Goal: Obtain resource: Obtain resource

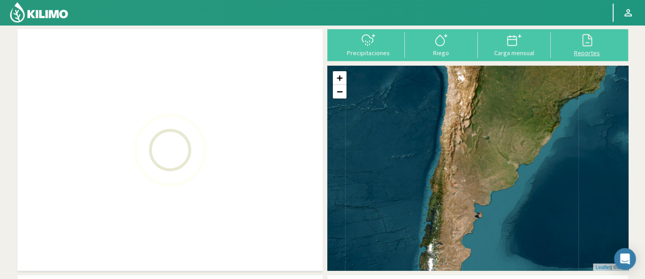
click at [591, 50] on div "Reportes" at bounding box center [586, 53] width 67 height 6
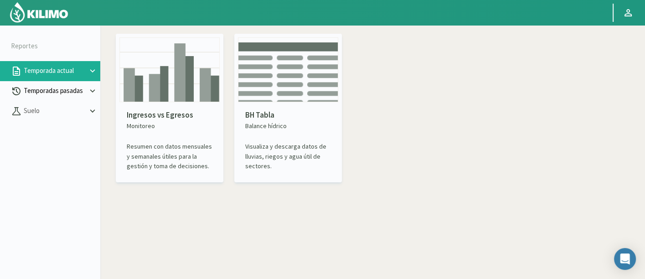
click at [79, 84] on button "Temporadas pasadas" at bounding box center [50, 91] width 100 height 20
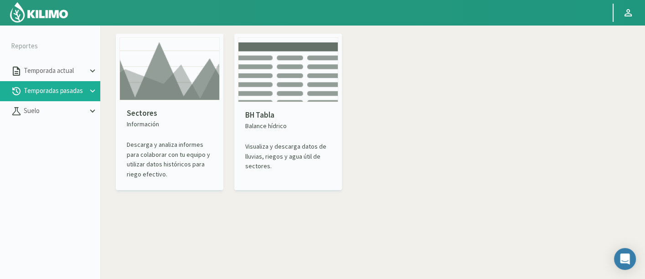
click at [138, 102] on div "Sectores Información Descarga y analiza informes para colaborar con tu equipo y…" at bounding box center [169, 143] width 100 height 86
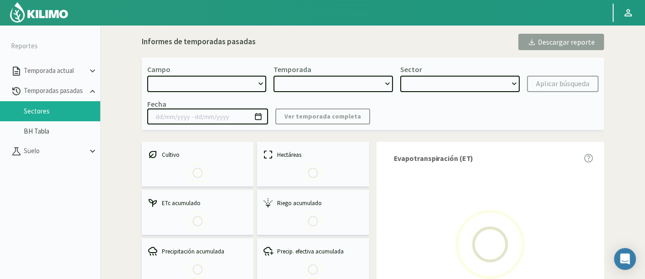
select select "0: Object"
type input "[DATE] - [DATE]"
select select "0: 2023"
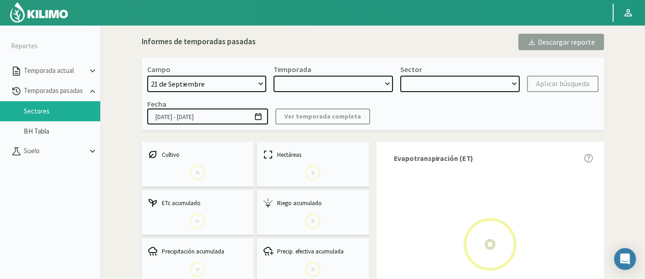
select select "0: Object"
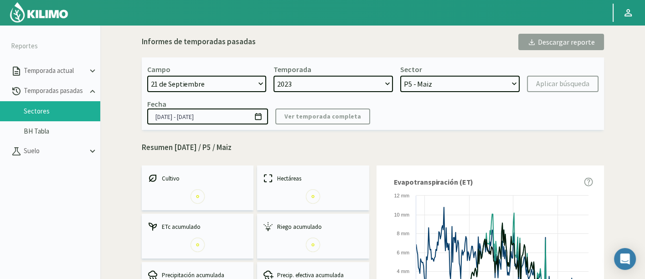
click at [204, 82] on select "[DATE] 8 Fuegos Acograpes - Ag. [PERSON_NAME] - Ag. [GEOGRAPHIC_DATA] Acograpes…" at bounding box center [206, 84] width 119 height 16
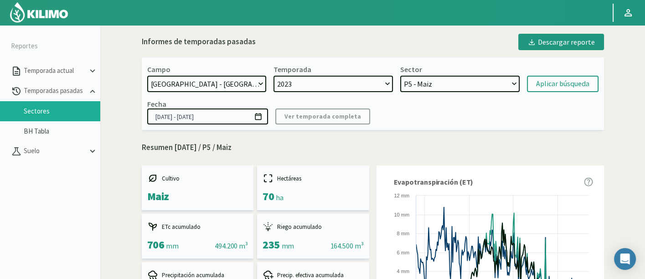
click at [204, 82] on select "[DATE] 8 Fuegos Acograpes - Ag. [PERSON_NAME] - Ag. [GEOGRAPHIC_DATA] Acograpes…" at bounding box center [206, 84] width 119 height 16
select select "35: Object"
select select
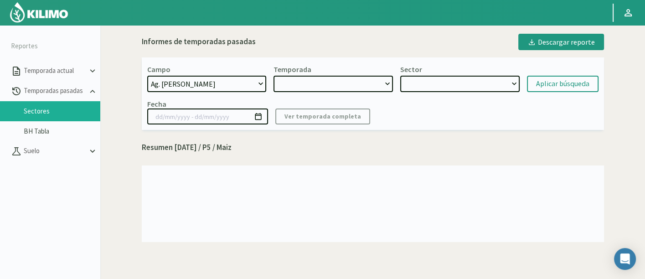
select select "2: 2024"
select select "7: Object"
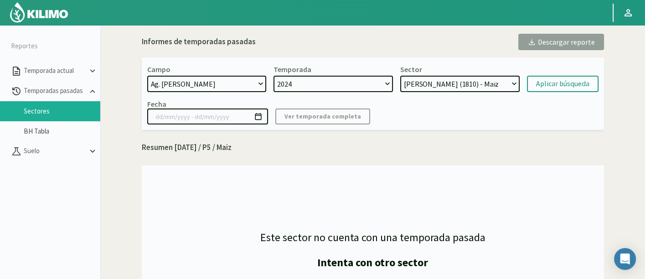
select select "4: 2020"
select select "21: Object"
click at [204, 82] on select "[DATE] 8 Fuegos Acograpes - Ag. [PERSON_NAME] - Ag. [GEOGRAPHIC_DATA] Acograpes…" at bounding box center [206, 84] width 119 height 16
select select "173: Object"
click at [147, 76] on select "[DATE] 8 Fuegos Acograpes - Ag. [PERSON_NAME] - Ag. [GEOGRAPHIC_DATA] Acograpes…" at bounding box center [206, 84] width 119 height 16
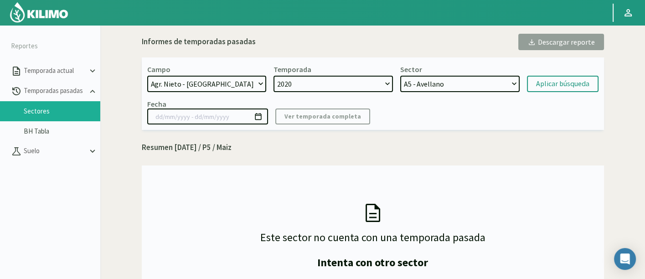
click at [327, 92] on div "Campo [DATE] 8 Fuegos Acograpes - Ag. [PERSON_NAME] - Ag. [GEOGRAPHIC_DATA] Aco…" at bounding box center [373, 93] width 462 height 72
click at [330, 87] on select "2020" at bounding box center [332, 84] width 119 height 16
click at [273, 76] on select "2020" at bounding box center [332, 84] width 119 height 16
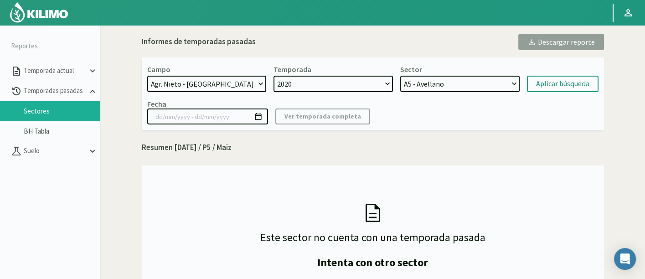
click at [332, 84] on select "2020" at bounding box center [332, 84] width 119 height 16
select select "5: 2025"
click at [273, 76] on select "2025 2024 2023" at bounding box center [332, 84] width 119 height 16
click at [490, 78] on select "Tabla 1213 - Brócoli Tabla 1212 - Brócoli Tabla 1216 - Lechuga Tabla 1231 - Maí…" at bounding box center [459, 84] width 119 height 16
click at [434, 87] on select "Tabla 1213 - Brócoli Tabla 1212 - Brócoli Tabla 1216 - Lechuga Tabla 1231 - Maí…" at bounding box center [459, 84] width 119 height 16
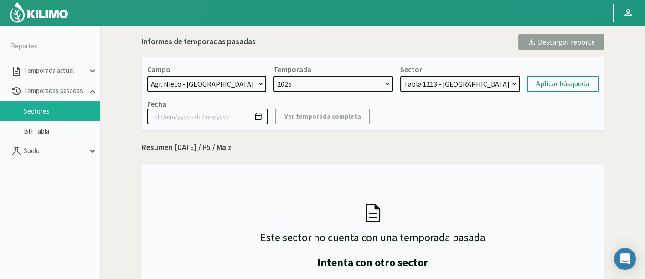
select select "41: Object"
click at [400, 76] on select "Tabla 1213 - Brócoli Tabla 1212 - Brócoli Tabla 1216 - Lechuga Tabla 1231 - Maí…" at bounding box center [459, 84] width 119 height 16
click at [575, 82] on div "Aplicar búsqueda" at bounding box center [562, 83] width 53 height 11
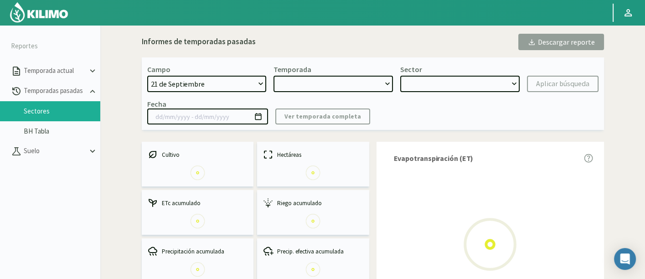
select select "173: Object"
type input "[DATE] - [DATE]"
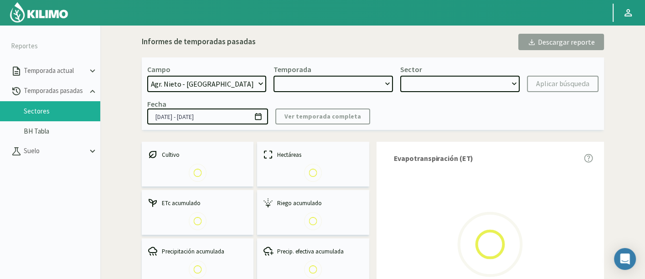
select select "0: 2025"
select select "14: Object"
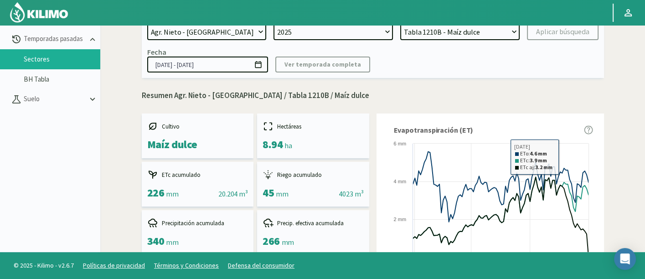
click at [508, 26] on select "Tabla 1213 - Brócoli Tabla 1212 - Brócoli Tabla 1216 - Lechuga Tabla 1231 - Maí…" at bounding box center [459, 32] width 119 height 16
click at [442, 35] on select "Tabla 1213 - Brócoli Tabla 1212 - Brócoli Tabla 1216 - Lechuga Tabla 1231 - Maí…" at bounding box center [459, 32] width 119 height 16
click at [434, 63] on div "Fecha [DATE] - [DATE] Ver temporada completa" at bounding box center [372, 59] width 451 height 25
